Goal: Entertainment & Leisure: Consume media (video, audio)

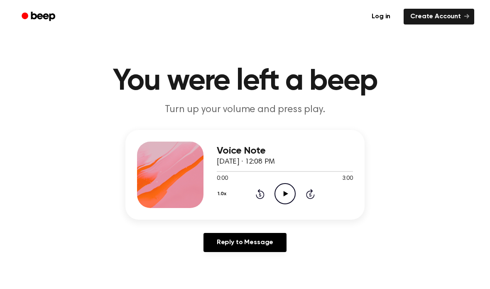
click at [282, 185] on icon "Play Audio" at bounding box center [285, 193] width 21 height 21
click at [281, 191] on icon "Pause Audio" at bounding box center [285, 193] width 21 height 21
click at [281, 191] on icon "Play Audio" at bounding box center [285, 193] width 21 height 21
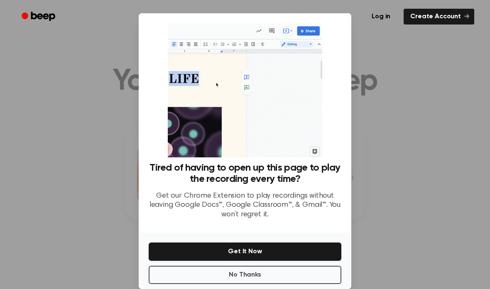
click at [214, 266] on button "No Thanks" at bounding box center [245, 275] width 193 height 18
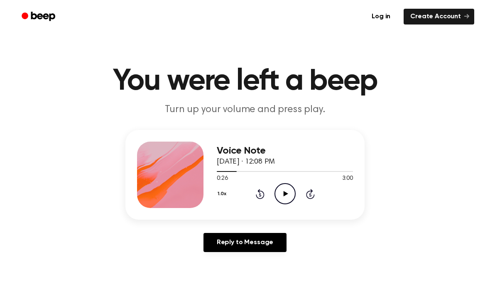
click at [284, 194] on icon at bounding box center [285, 193] width 5 height 5
click at [277, 187] on circle at bounding box center [285, 194] width 20 height 20
click at [284, 193] on icon at bounding box center [285, 193] width 5 height 5
click at [286, 194] on icon at bounding box center [285, 193] width 4 height 5
click at [285, 194] on icon at bounding box center [285, 193] width 5 height 5
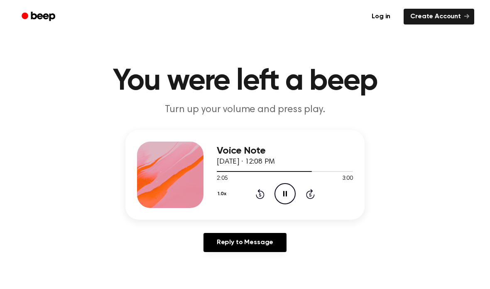
click at [284, 196] on icon at bounding box center [285, 193] width 4 height 5
click at [285, 197] on icon "Play Audio" at bounding box center [285, 193] width 21 height 21
click at [282, 194] on icon "Pause Audio" at bounding box center [285, 193] width 21 height 21
click at [285, 196] on icon "Play Audio" at bounding box center [285, 193] width 21 height 21
click at [284, 195] on icon at bounding box center [285, 193] width 4 height 5
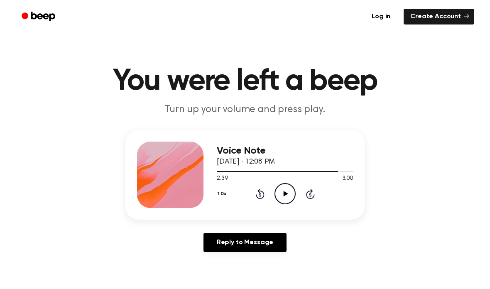
click at [257, 192] on icon "Rewind 5 seconds" at bounding box center [259, 194] width 9 height 11
click at [280, 194] on icon "Play Audio" at bounding box center [285, 193] width 21 height 21
click at [286, 198] on icon "Pause Audio" at bounding box center [285, 193] width 21 height 21
click at [284, 188] on icon "Play Audio" at bounding box center [285, 193] width 21 height 21
click at [288, 194] on icon "Play Audio" at bounding box center [285, 193] width 21 height 21
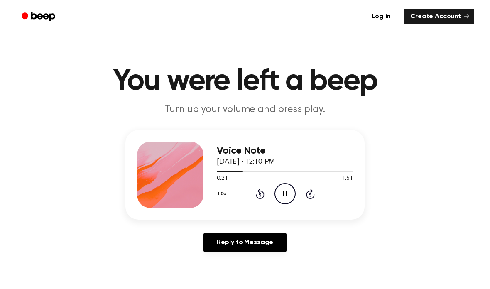
click at [280, 193] on icon "Pause Audio" at bounding box center [285, 193] width 21 height 21
click at [284, 197] on icon "Play Audio" at bounding box center [285, 193] width 21 height 21
click at [281, 190] on icon "Pause Audio" at bounding box center [285, 193] width 21 height 21
click at [286, 196] on icon "Play Audio" at bounding box center [285, 193] width 21 height 21
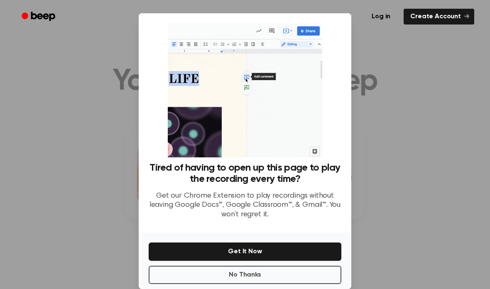
click at [265, 266] on button "No Thanks" at bounding box center [245, 275] width 193 height 18
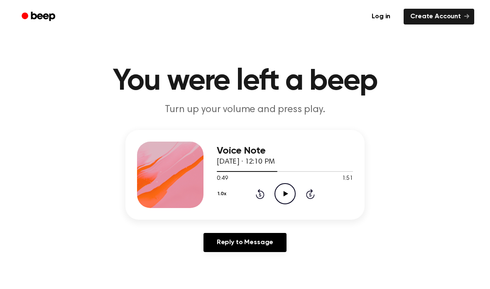
click at [286, 190] on icon "Play Audio" at bounding box center [285, 193] width 21 height 21
click at [282, 186] on icon "Pause Audio" at bounding box center [285, 193] width 21 height 21
click at [288, 200] on icon "Play Audio" at bounding box center [285, 193] width 21 height 21
click at [285, 191] on icon "Pause Audio" at bounding box center [285, 193] width 21 height 21
click at [257, 190] on icon "Rewind 5 seconds" at bounding box center [259, 194] width 9 height 11
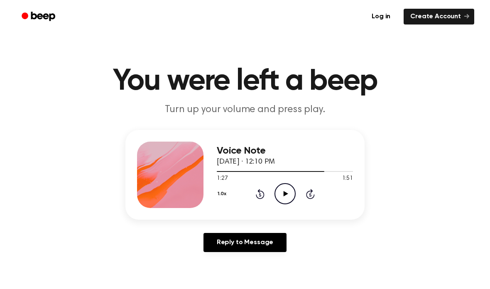
click at [283, 192] on icon "Play Audio" at bounding box center [285, 193] width 21 height 21
click at [281, 195] on icon "Pause Audio" at bounding box center [285, 193] width 21 height 21
click at [260, 191] on icon at bounding box center [260, 194] width 9 height 10
click at [285, 196] on icon at bounding box center [285, 193] width 5 height 5
click at [281, 191] on icon "Play Audio" at bounding box center [285, 193] width 21 height 21
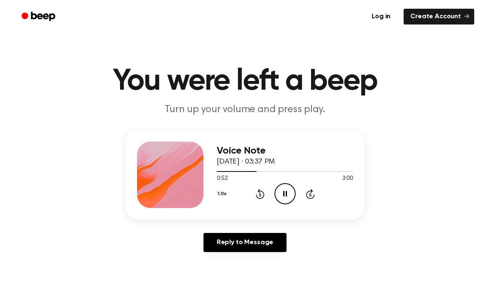
click at [282, 193] on icon "Pause Audio" at bounding box center [285, 193] width 21 height 21
click at [258, 196] on icon "Rewind 5 seconds" at bounding box center [259, 194] width 9 height 11
click at [285, 188] on icon "Play Audio" at bounding box center [285, 193] width 21 height 21
click at [284, 190] on icon "Pause Audio" at bounding box center [285, 193] width 21 height 21
click at [283, 193] on icon "Play Audio" at bounding box center [285, 193] width 21 height 21
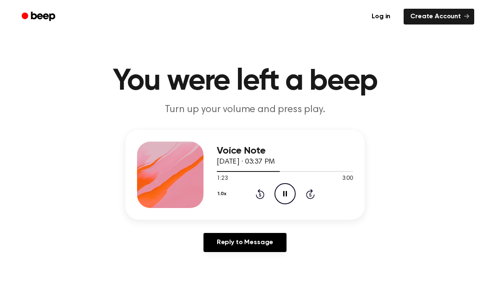
click at [282, 197] on icon "Pause Audio" at bounding box center [285, 193] width 21 height 21
click at [257, 198] on icon "Rewind 5 seconds" at bounding box center [259, 194] width 9 height 11
click at [283, 191] on icon "Play Audio" at bounding box center [285, 193] width 21 height 21
click at [419, 177] on div "Voice Note September 21, 2025 · 03:37 PM 3:00 3:00 Your browser does not suppor…" at bounding box center [245, 194] width 470 height 129
click at [282, 190] on icon "Play Audio" at bounding box center [285, 193] width 21 height 21
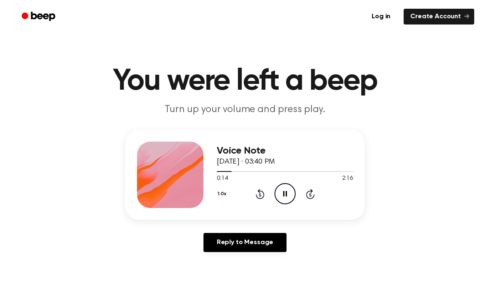
click at [281, 193] on icon "Pause Audio" at bounding box center [285, 193] width 21 height 21
click at [257, 197] on icon at bounding box center [260, 194] width 9 height 10
click at [262, 193] on icon "Rewind 5 seconds" at bounding box center [259, 194] width 9 height 11
click at [309, 190] on icon "Skip 5 seconds" at bounding box center [310, 194] width 9 height 11
click at [278, 190] on icon "Play Audio" at bounding box center [285, 193] width 21 height 21
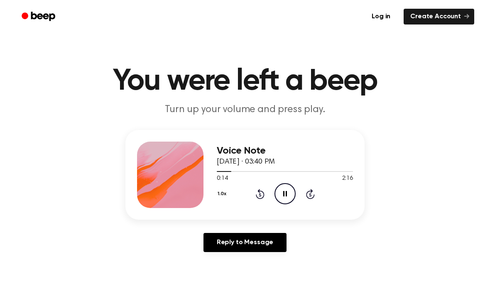
click at [283, 193] on icon at bounding box center [285, 193] width 4 height 5
click at [257, 192] on icon "Rewind 5 seconds" at bounding box center [259, 194] width 9 height 11
click at [283, 194] on icon "Play Audio" at bounding box center [285, 193] width 21 height 21
